Goal: Find specific page/section: Find specific page/section

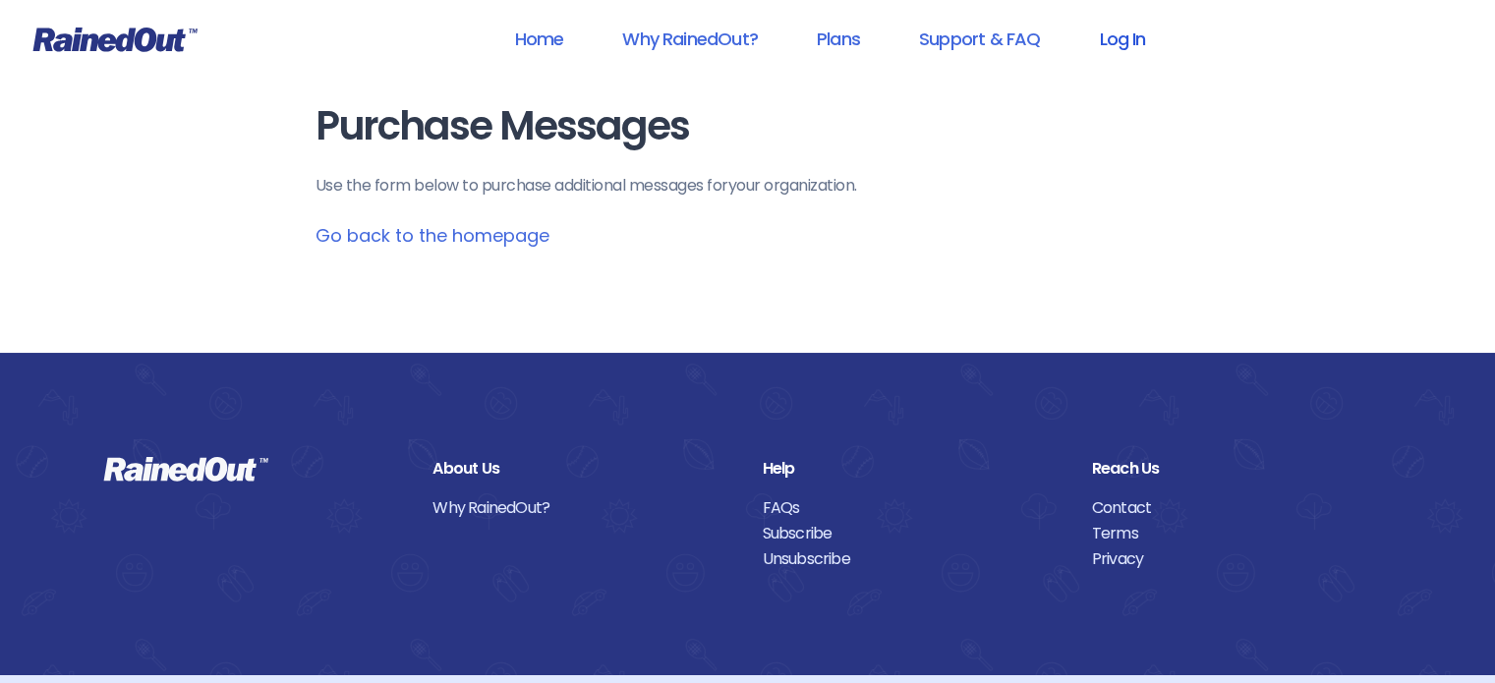
click at [1114, 54] on link "Log In" at bounding box center [1121, 39] width 97 height 44
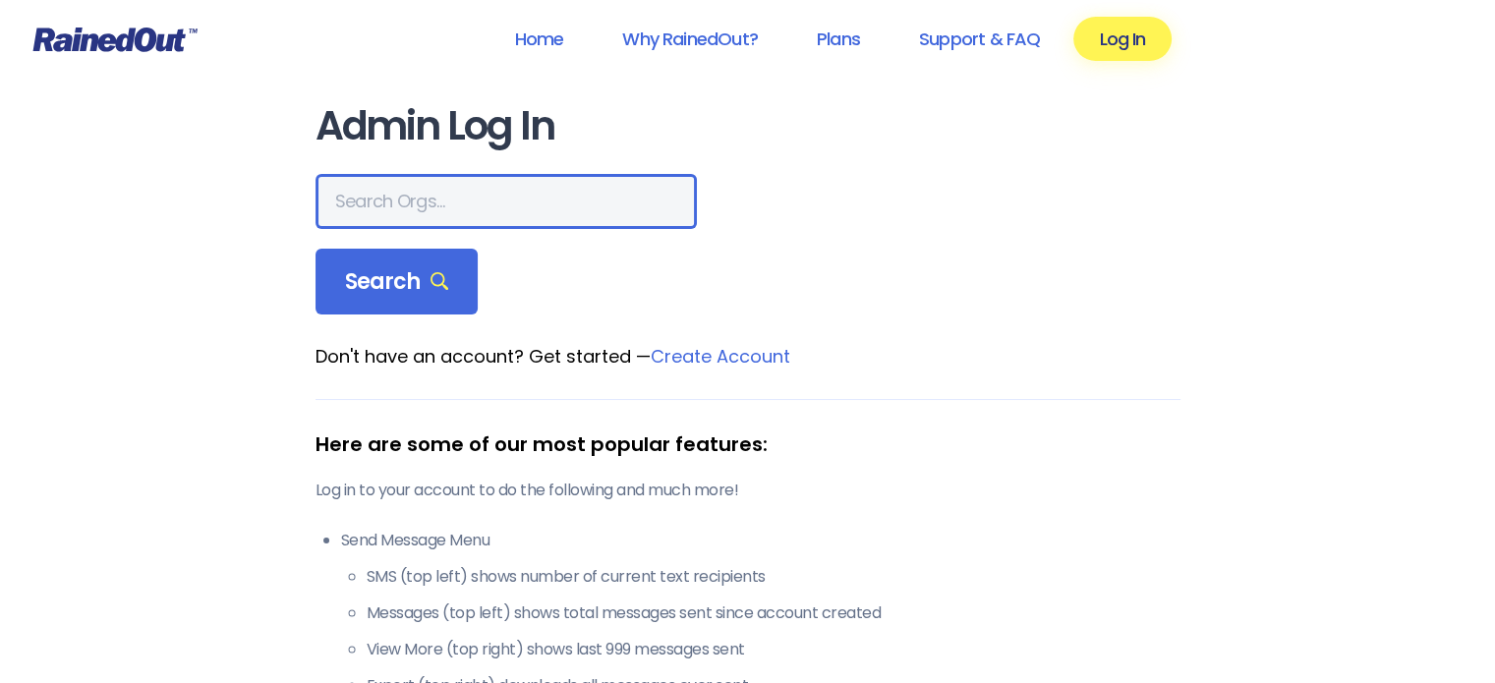
click at [499, 188] on input "text" at bounding box center [506, 201] width 381 height 55
type input "Gateway Riders"
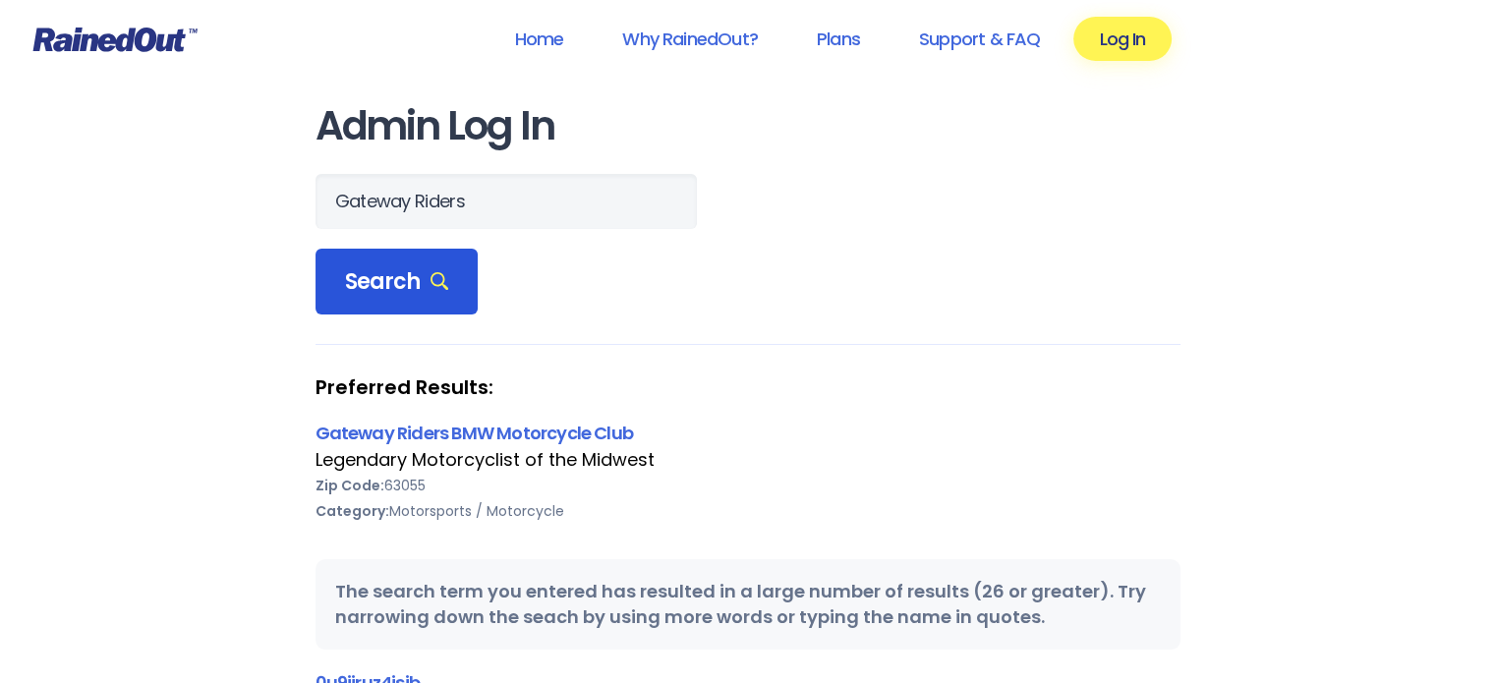
click at [397, 277] on span "Search" at bounding box center [397, 282] width 104 height 28
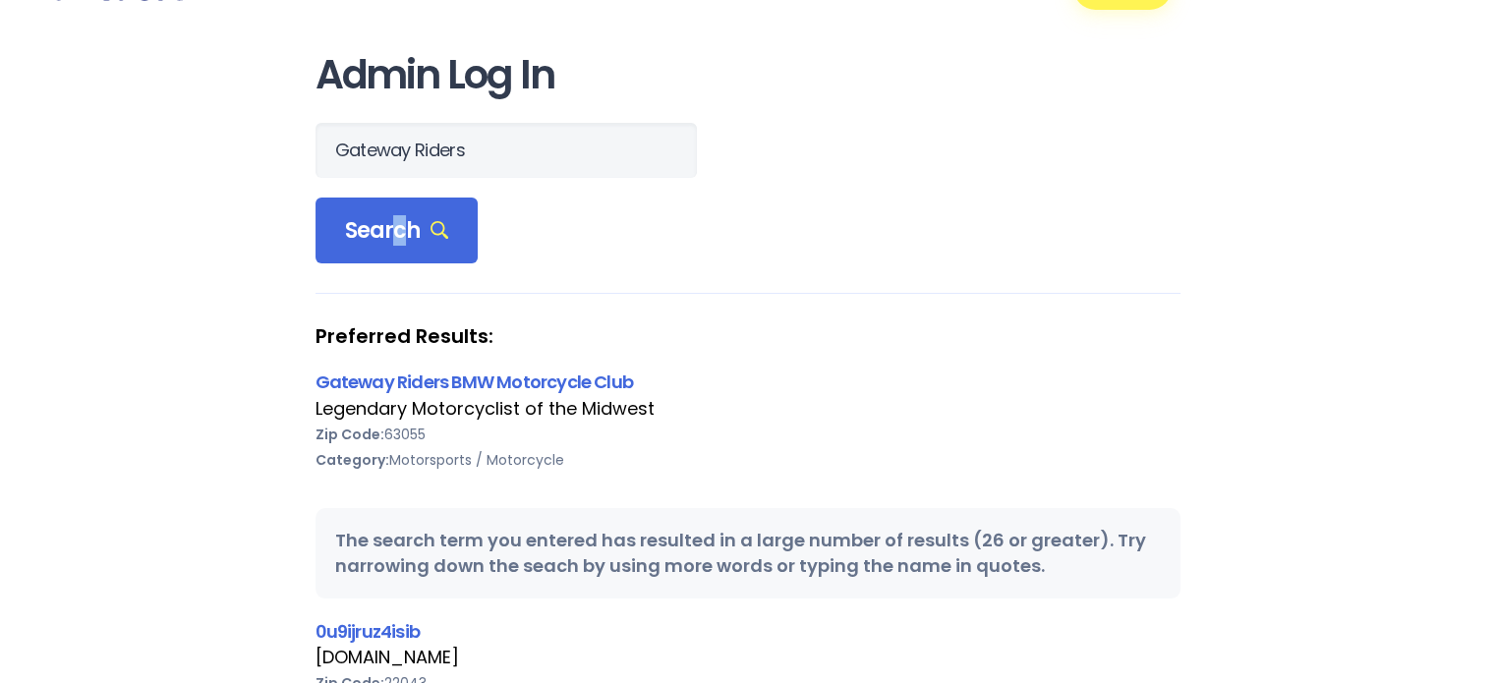
scroll to position [98, 0]
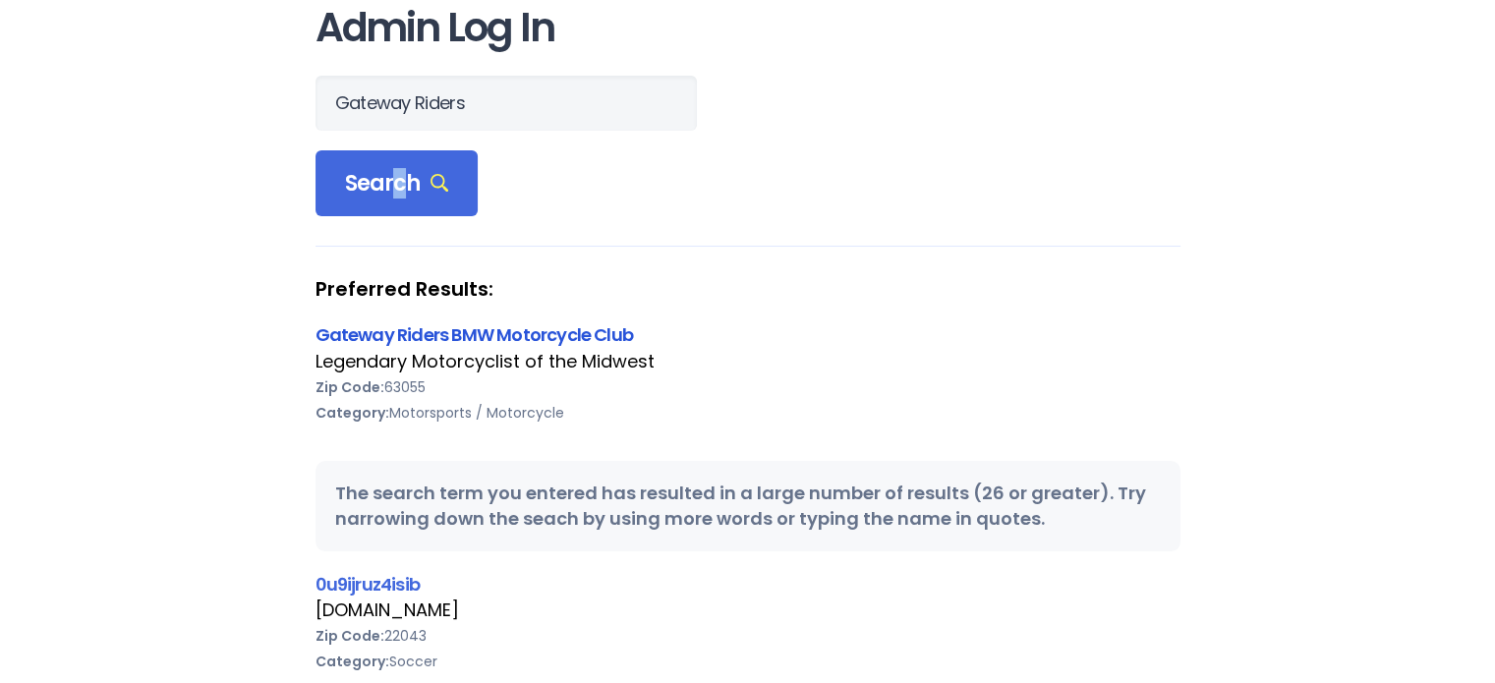
click at [447, 329] on link "Gateway Riders BMW Motorcycle Club" at bounding box center [475, 334] width 318 height 25
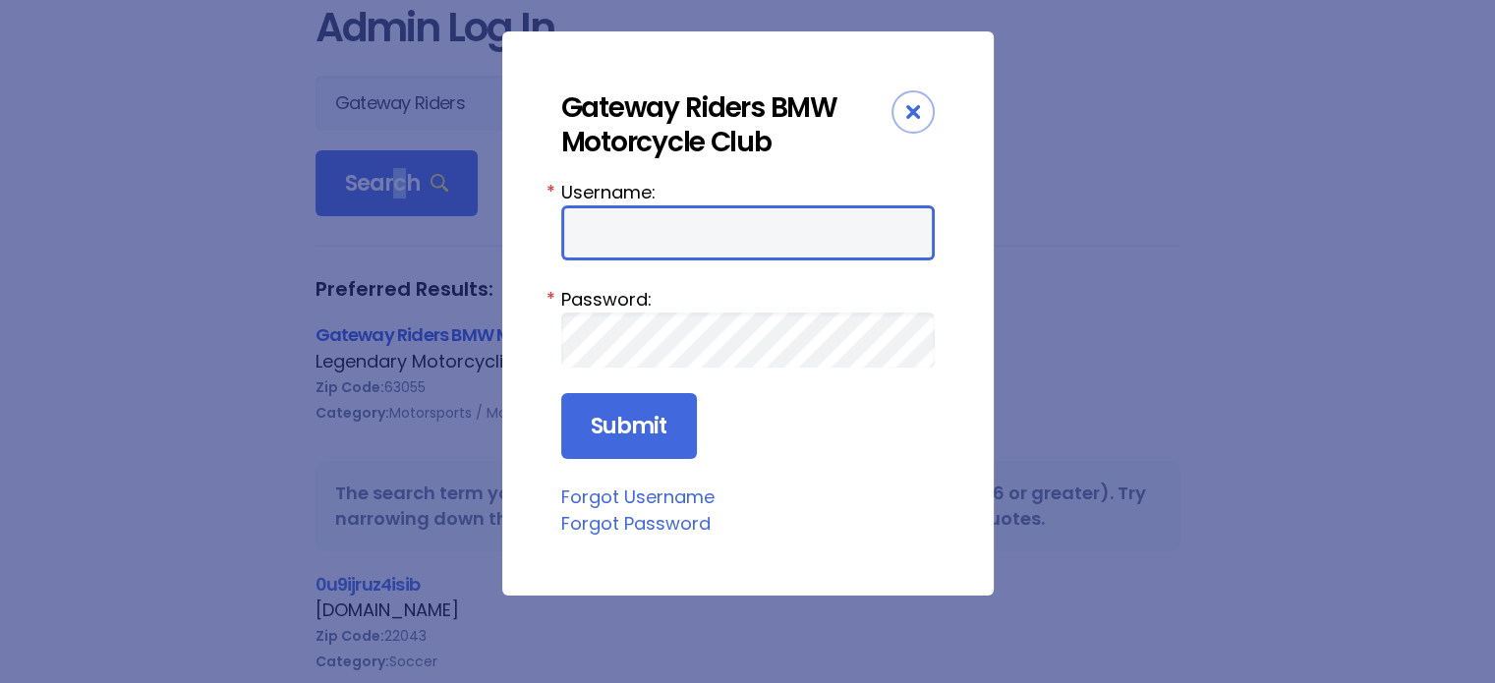
type input "Danchap2"
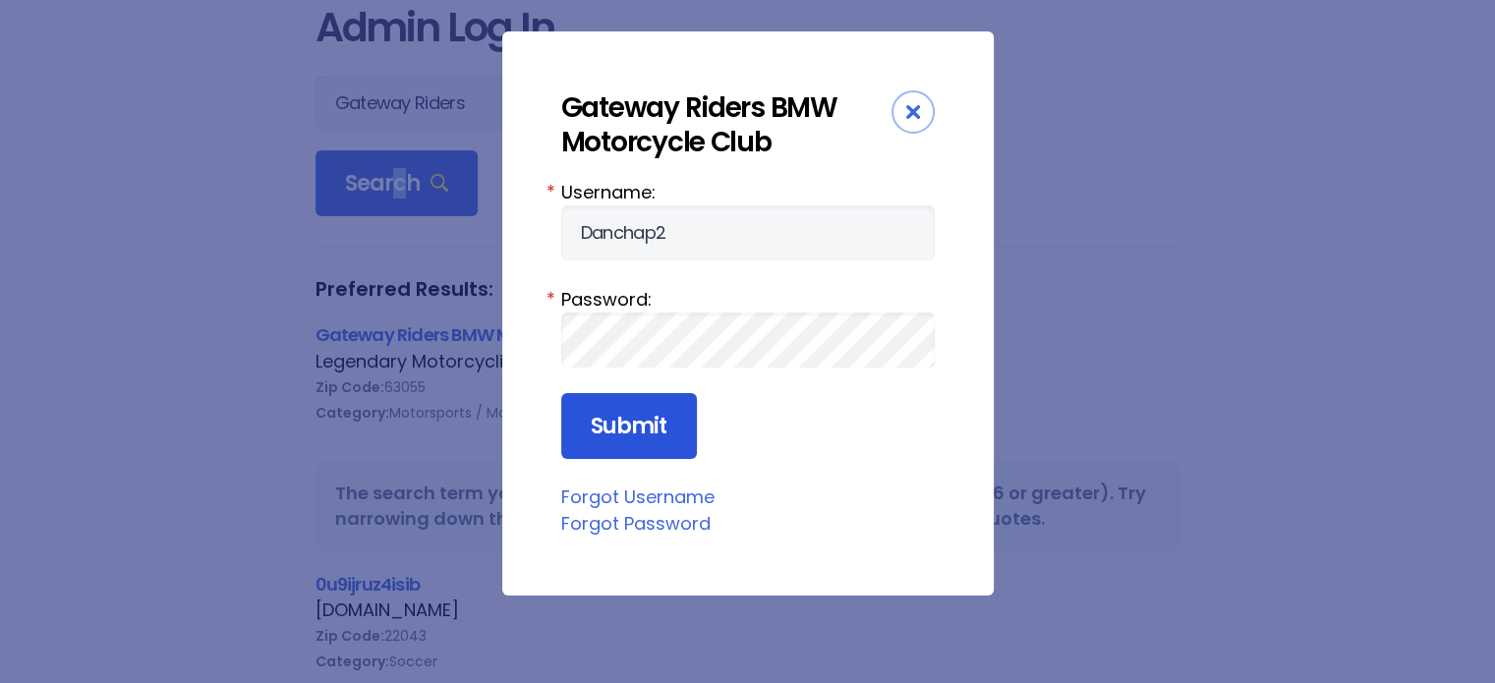
click at [641, 424] on input "Submit" at bounding box center [629, 426] width 136 height 67
